Goal: Task Accomplishment & Management: Manage account settings

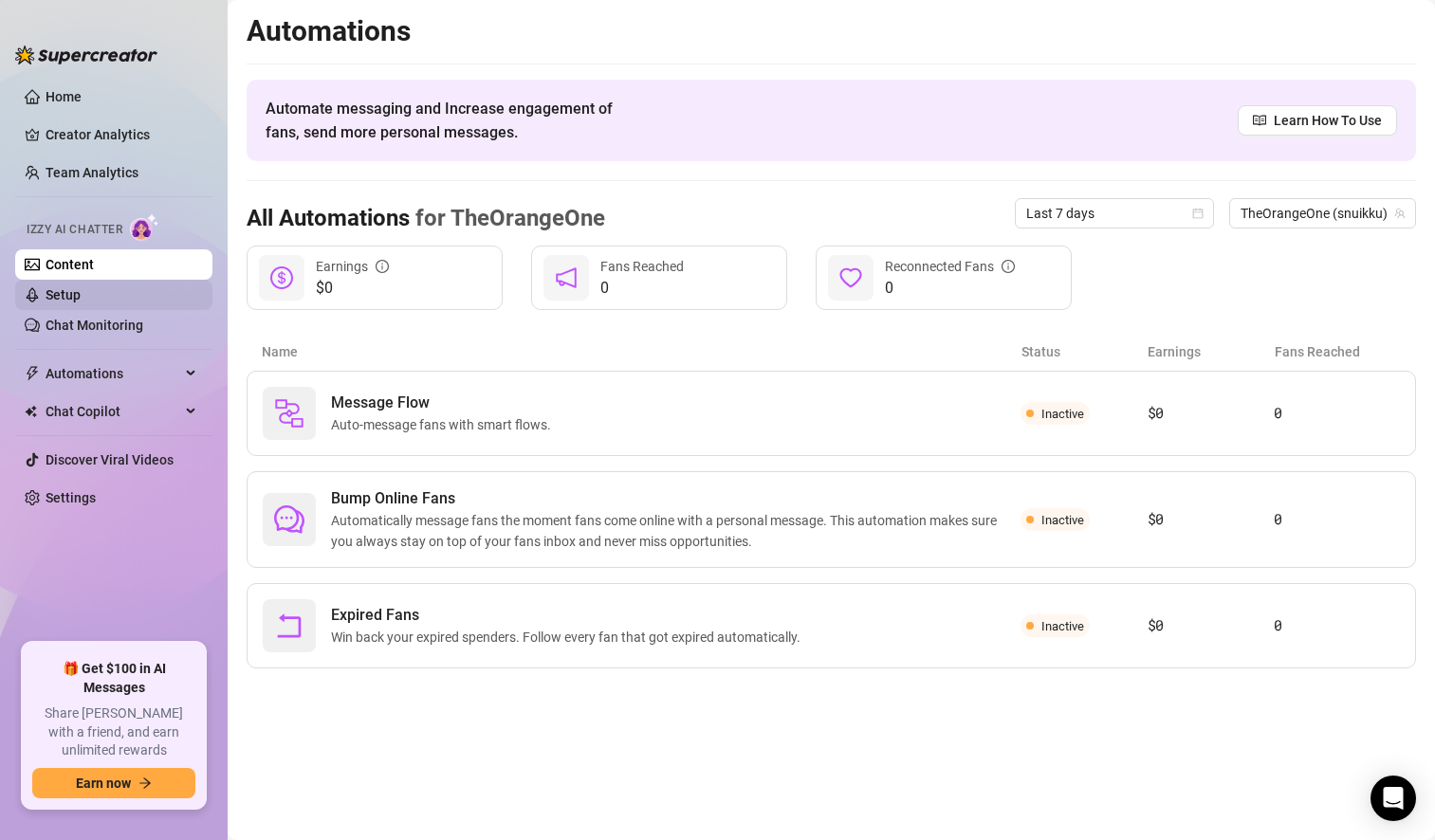
click at [80, 296] on link "Setup" at bounding box center [63, 294] width 35 height 15
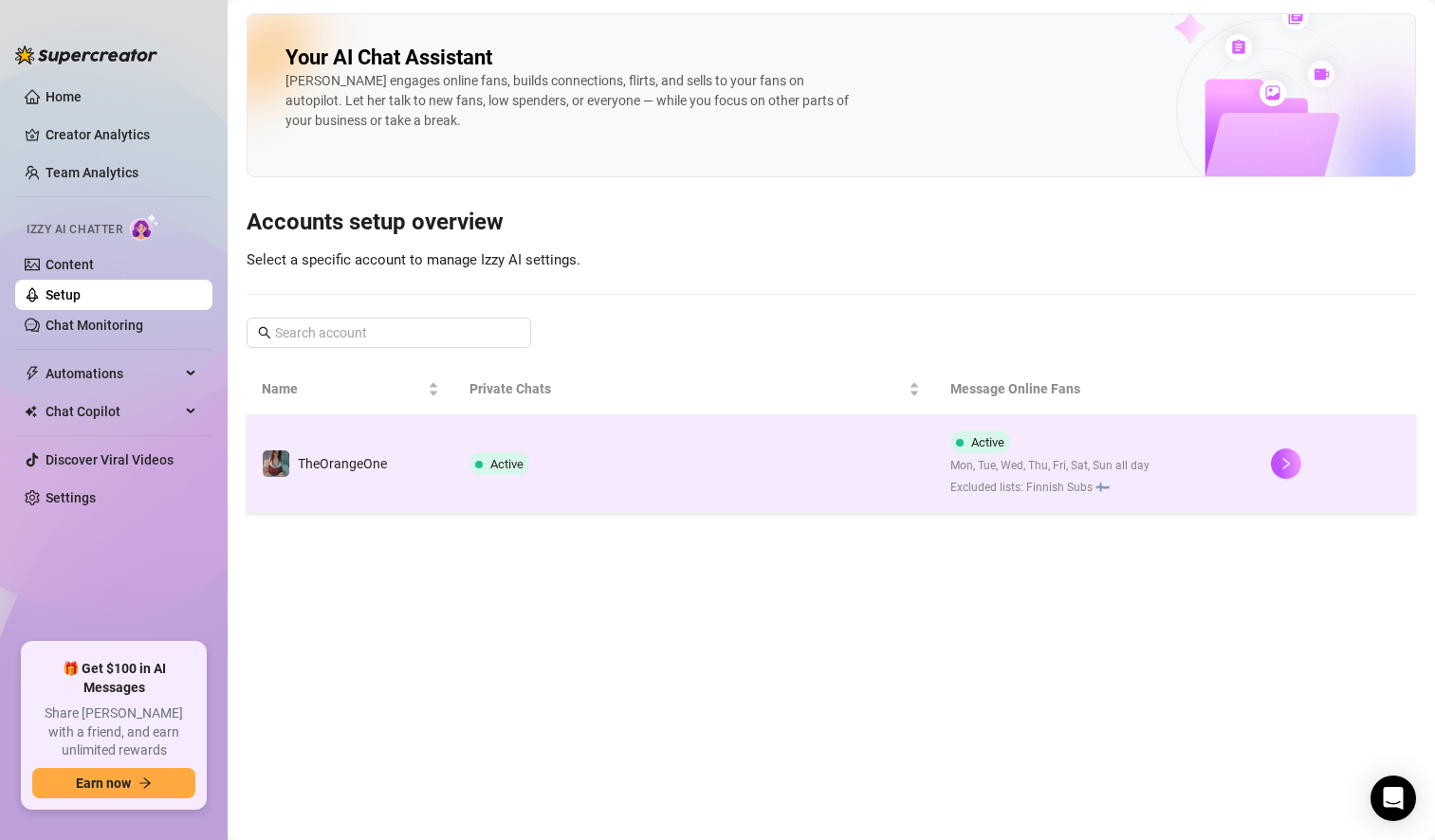
click at [811, 441] on td "Active" at bounding box center [694, 464] width 481 height 97
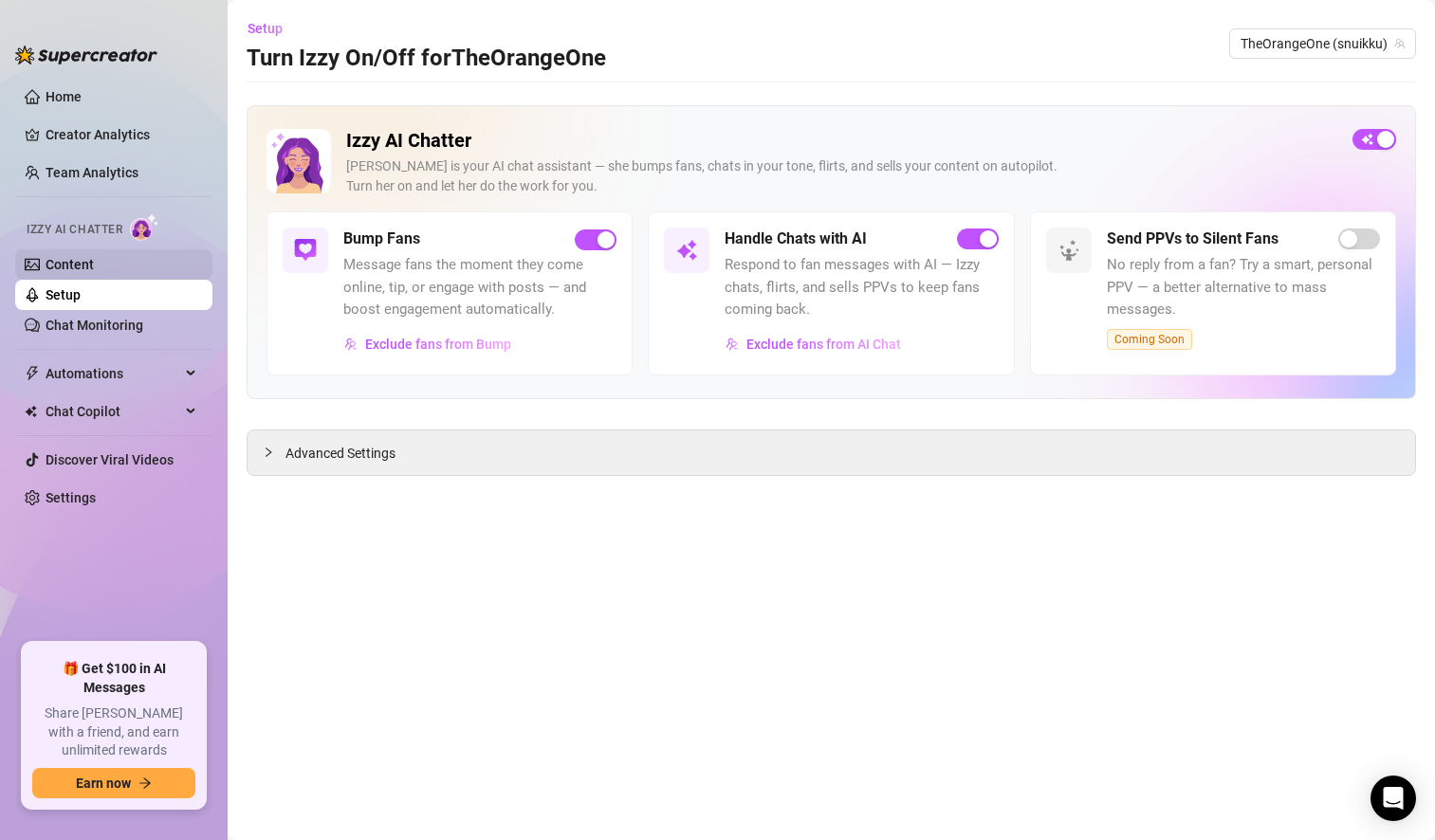
click at [94, 261] on link "Content" at bounding box center [70, 264] width 49 height 15
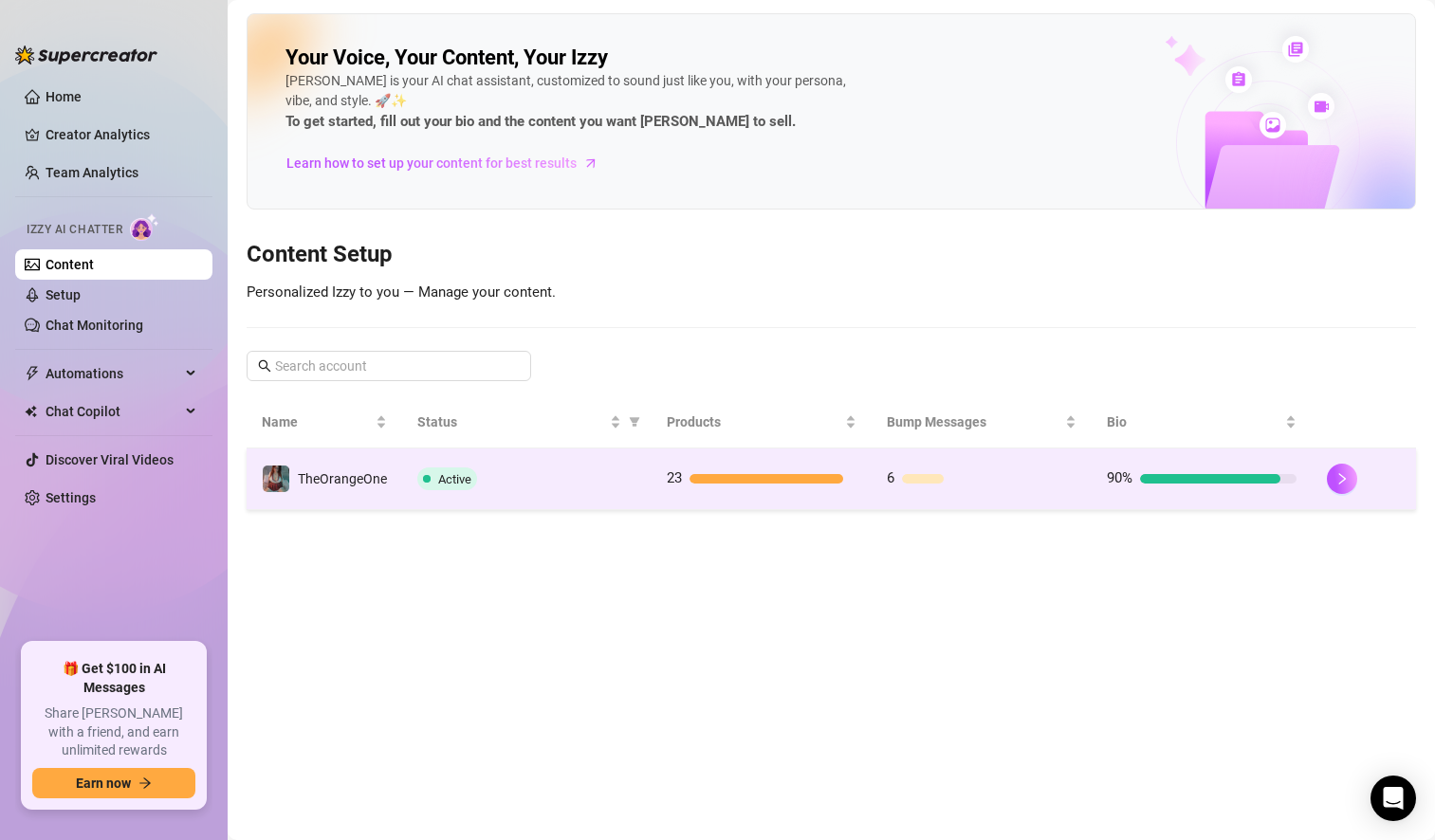
click at [548, 492] on td "Active" at bounding box center [526, 480] width 249 height 62
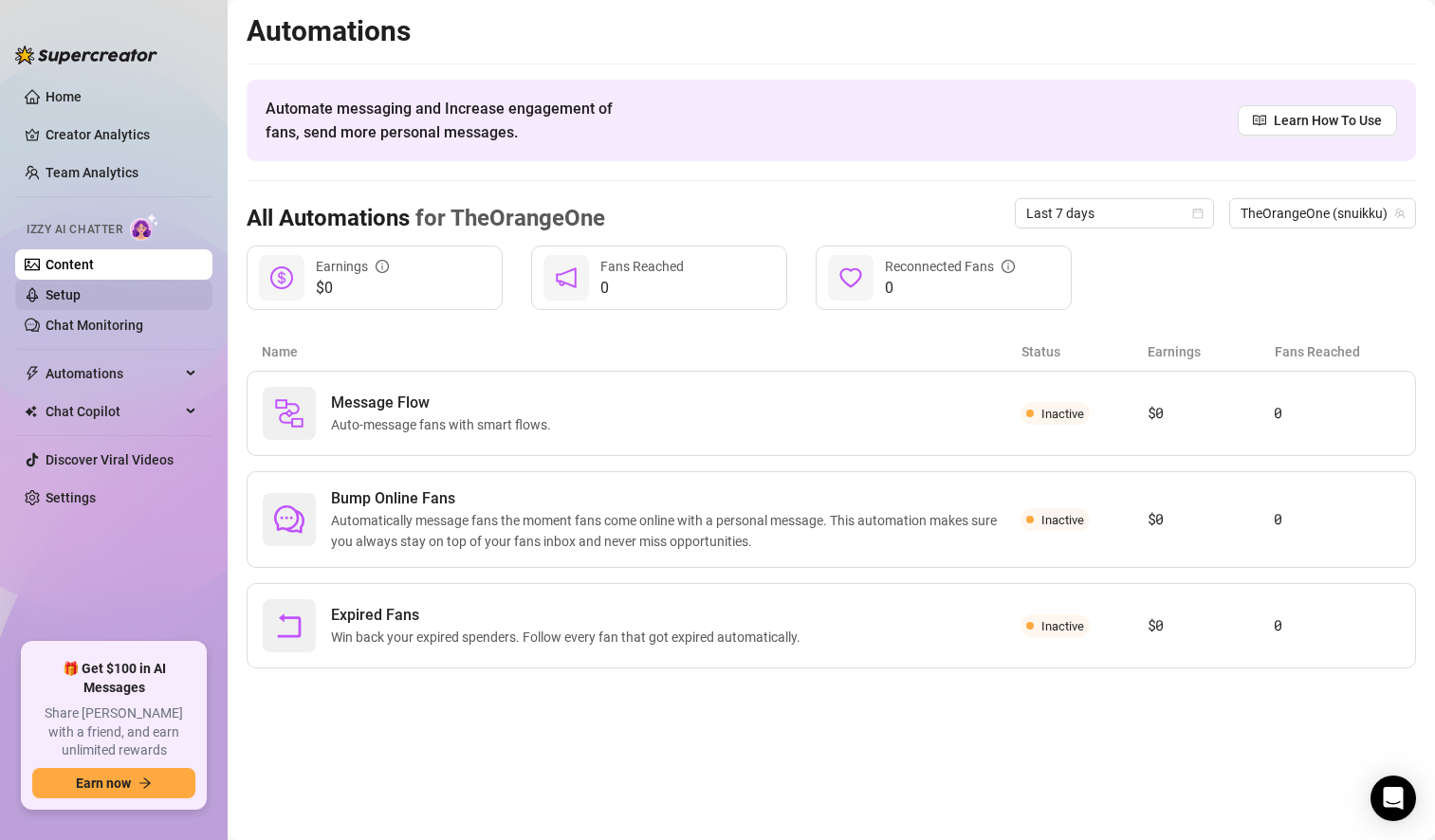
click at [80, 303] on link "Setup" at bounding box center [63, 294] width 35 height 15
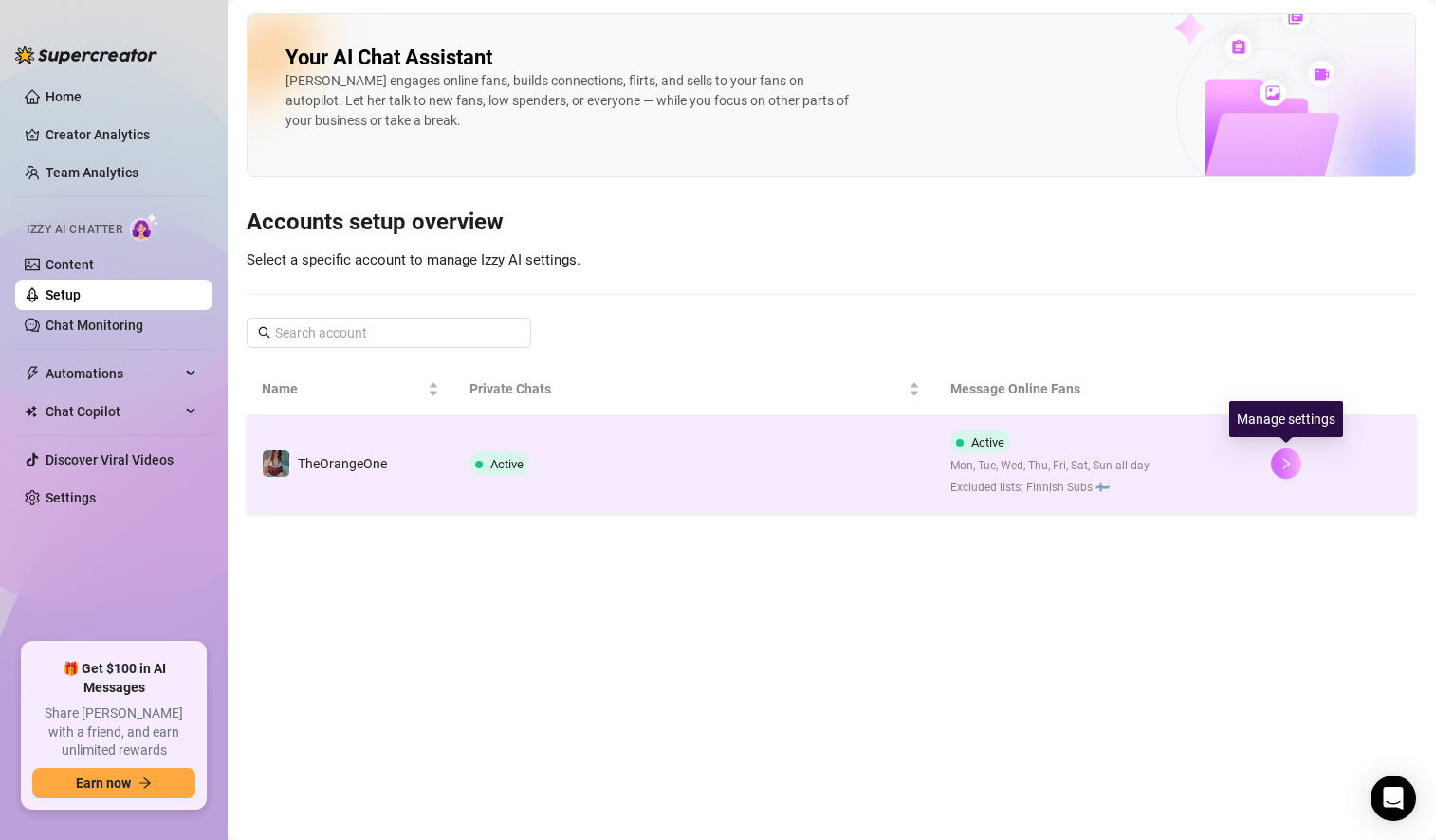
click at [1281, 463] on icon "right" at bounding box center [1285, 463] width 13 height 13
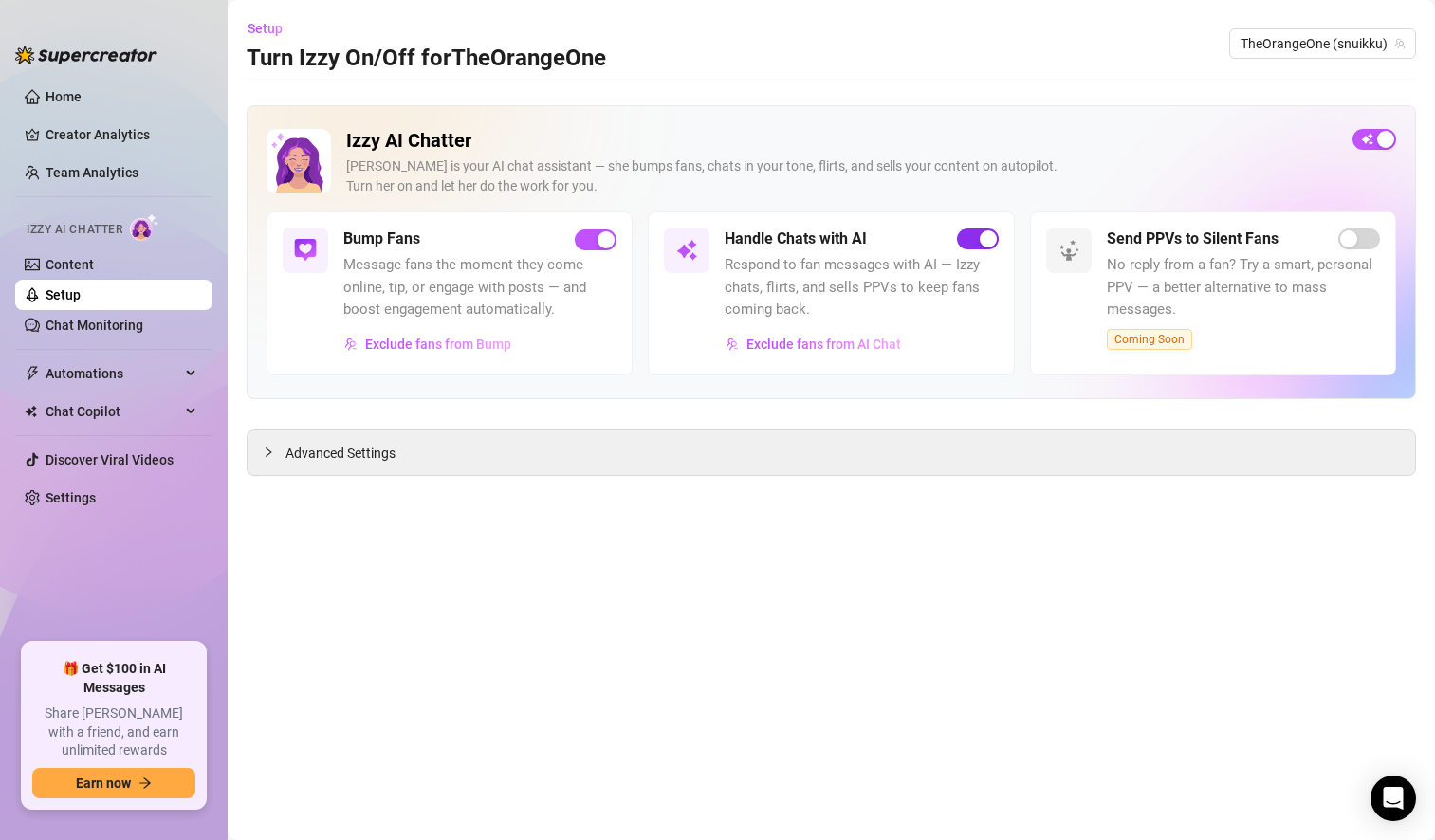
click at [972, 234] on span "button" at bounding box center [978, 238] width 42 height 21
click at [587, 242] on span "button" at bounding box center [596, 239] width 42 height 21
